Goal: Find specific page/section: Find specific page/section

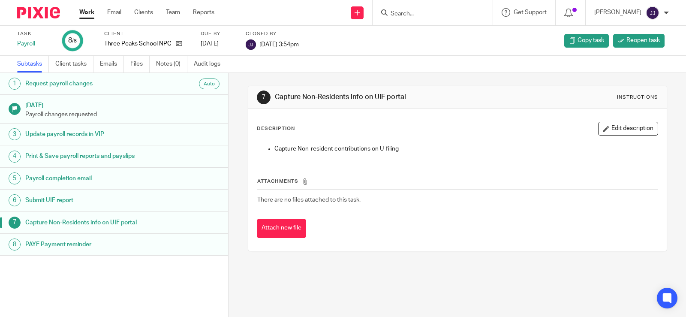
click at [396, 12] on input "Search" at bounding box center [428, 14] width 77 height 8
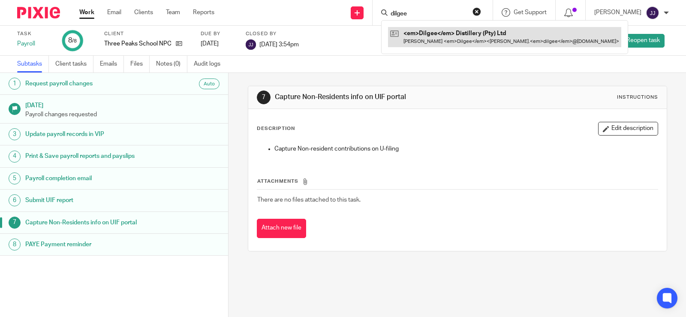
type input "dilgee"
click at [436, 32] on link at bounding box center [504, 37] width 233 height 20
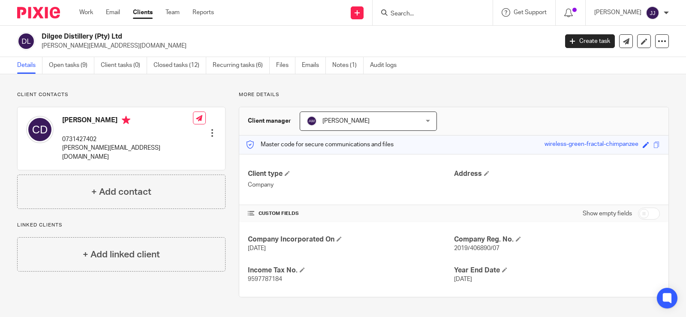
click at [473, 246] on span "2019/406890/07" at bounding box center [476, 248] width 45 height 6
copy span "406890"
click at [401, 11] on input "Search" at bounding box center [428, 14] width 77 height 8
click at [450, 15] on input "Search" at bounding box center [428, 14] width 77 height 8
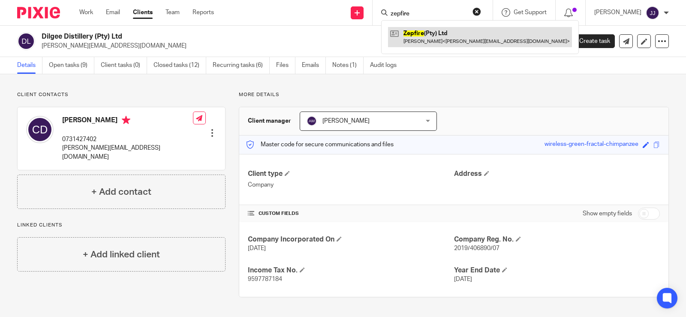
type input "zepfire"
click at [449, 38] on link at bounding box center [480, 37] width 184 height 20
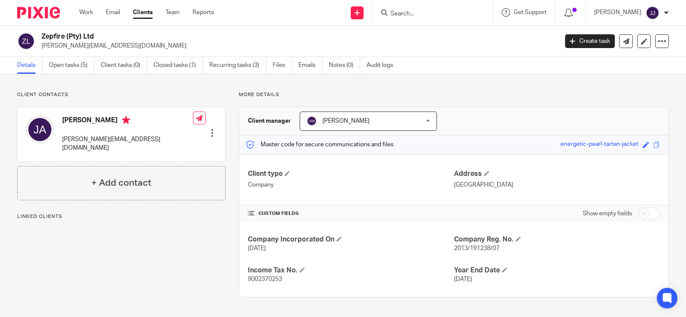
click at [483, 248] on span "2013/191238/07" at bounding box center [476, 248] width 45 height 6
drag, startPoint x: 483, startPoint y: 248, endPoint x: 507, endPoint y: 259, distance: 26.7
click at [531, 255] on div "Company Incorporated On 14 Oct 2013 Company Reg. No. 2013/191238/07 Income Tax …" at bounding box center [453, 259] width 429 height 75
click at [480, 251] on span "2013/191238/07" at bounding box center [476, 248] width 45 height 6
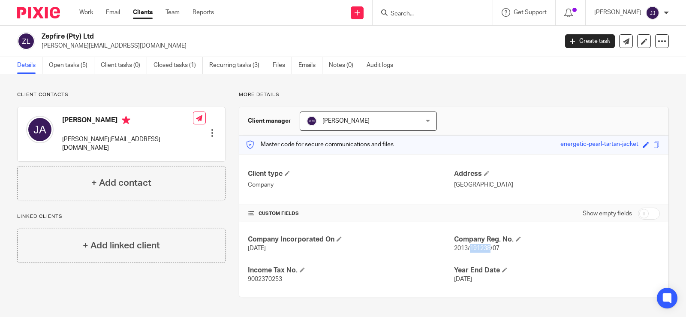
click at [479, 251] on span "2013/191238/07" at bounding box center [476, 248] width 45 height 6
copy p "2013/191238/07"
click at [426, 16] on input "Search" at bounding box center [428, 14] width 77 height 8
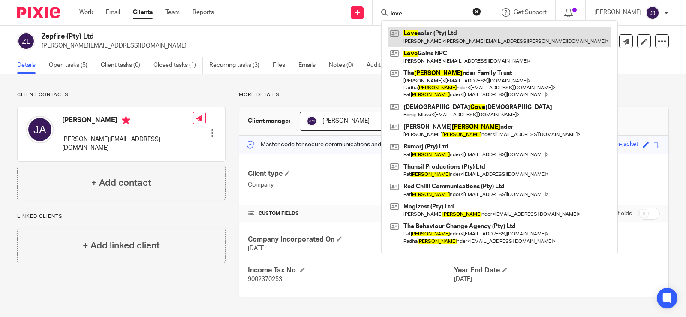
type input "love"
click at [445, 33] on link at bounding box center [499, 37] width 223 height 20
